Goal: Go to known website: Access a specific website the user already knows

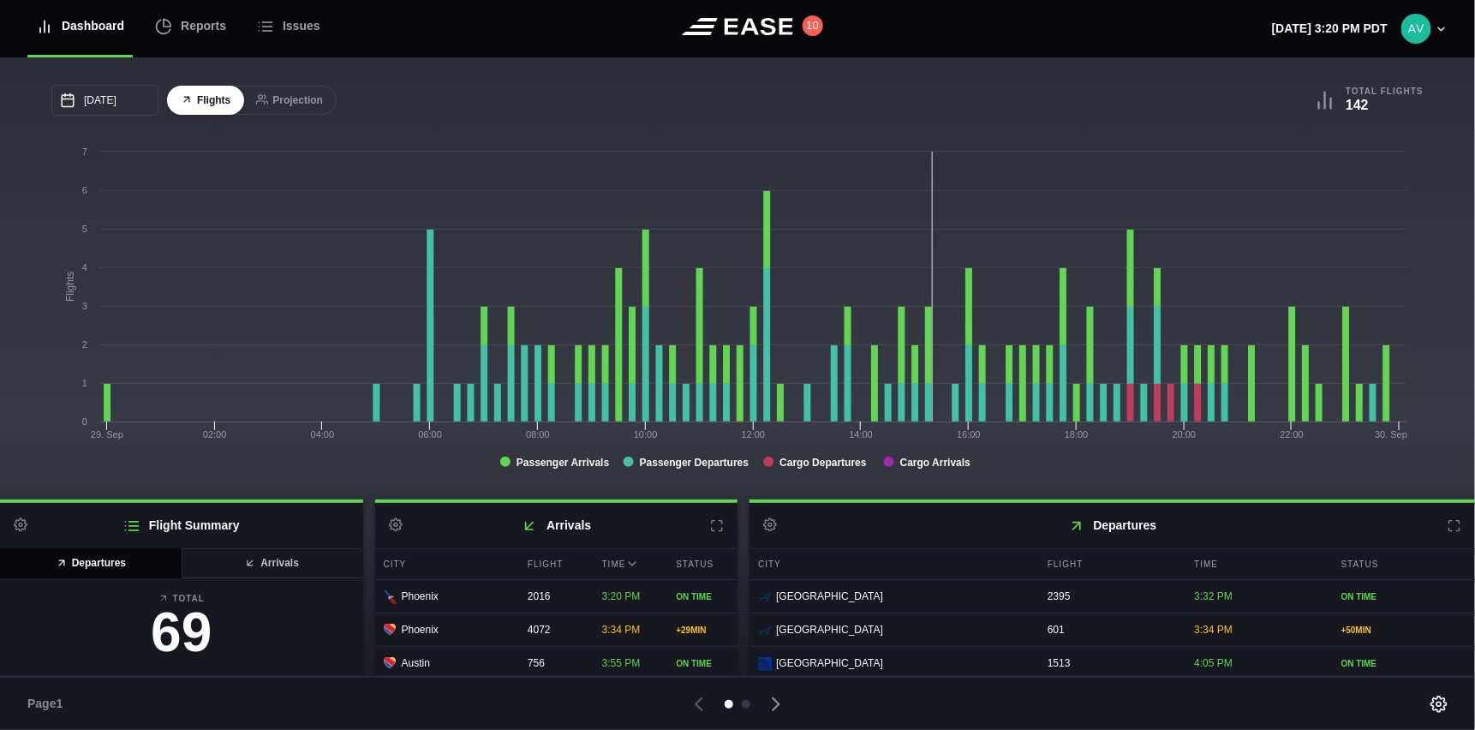
click at [1447, 524] on icon at bounding box center [1454, 526] width 14 height 14
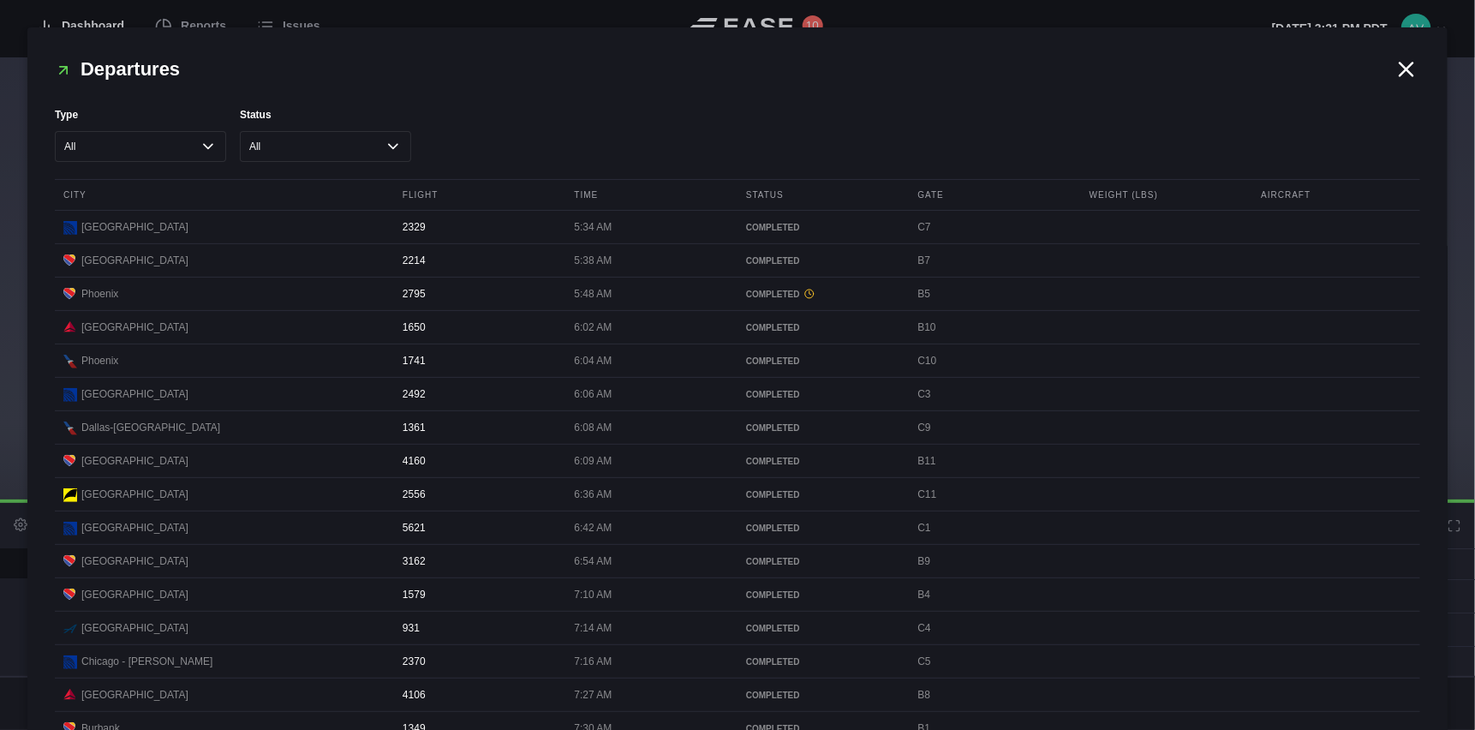
click at [1393, 64] on icon at bounding box center [1406, 70] width 26 height 26
